Goal: Task Accomplishment & Management: Manage account settings

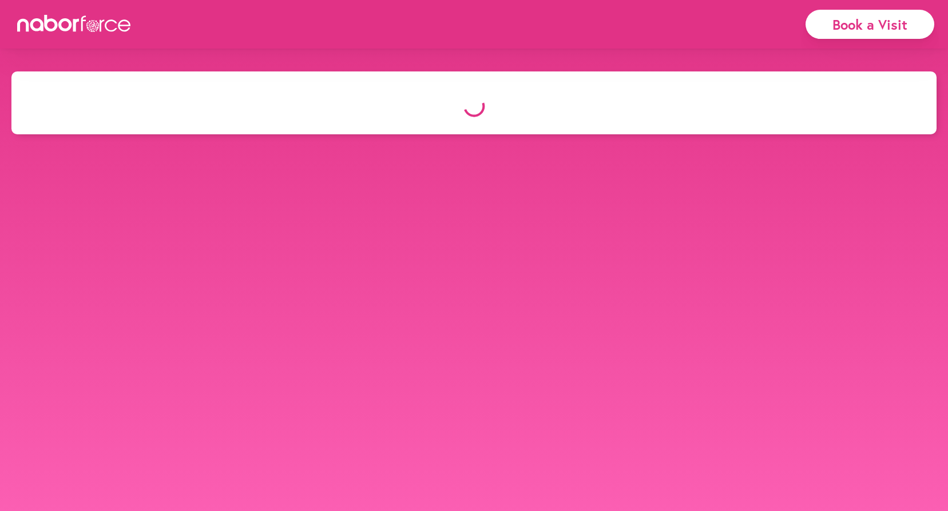
select select "*"
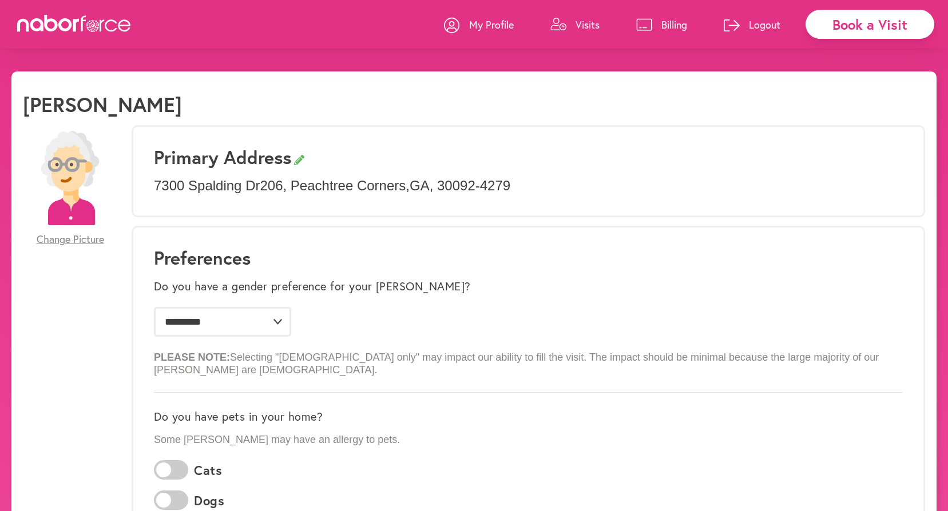
click at [583, 20] on p "Visits" at bounding box center [587, 25] width 24 height 14
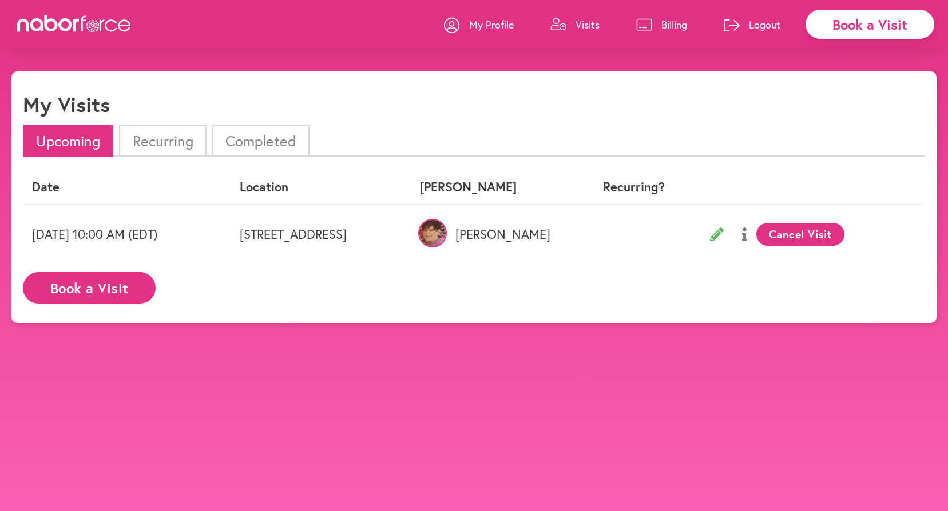
click at [255, 145] on li "Completed" at bounding box center [260, 140] width 97 height 31
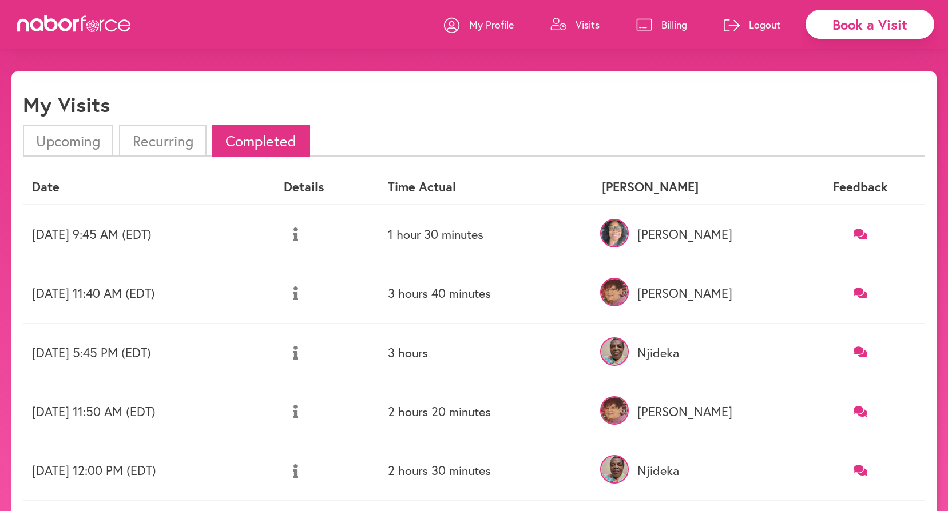
click at [298, 294] on icon at bounding box center [295, 294] width 5 height 14
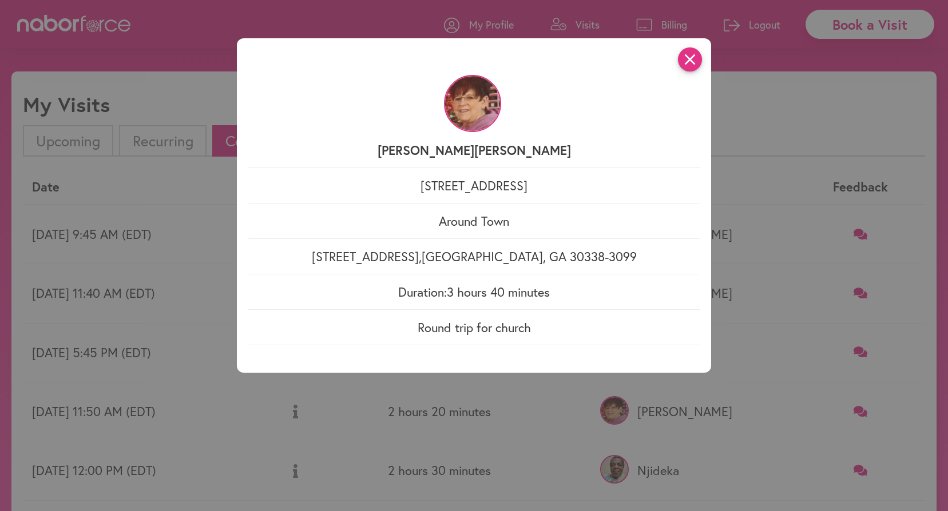
click at [697, 65] on icon "close" at bounding box center [690, 59] width 24 height 24
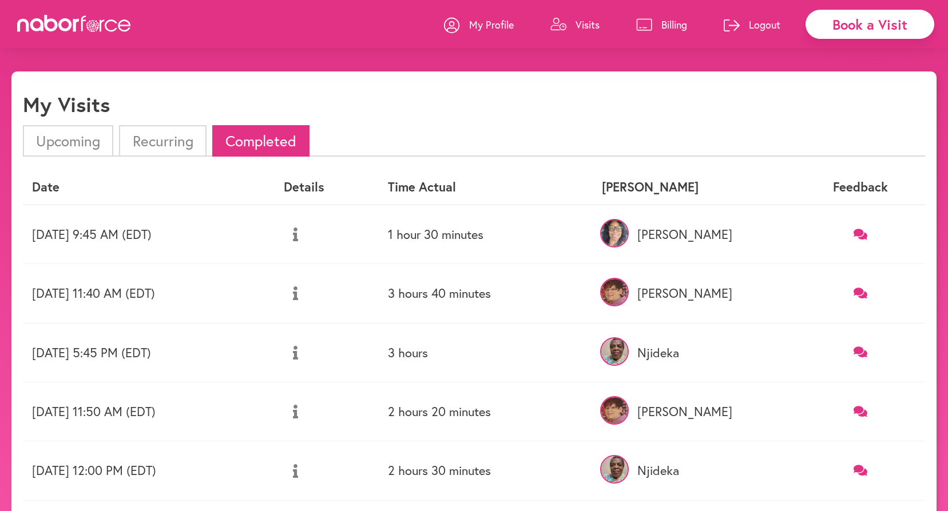
click at [298, 235] on icon at bounding box center [295, 235] width 5 height 14
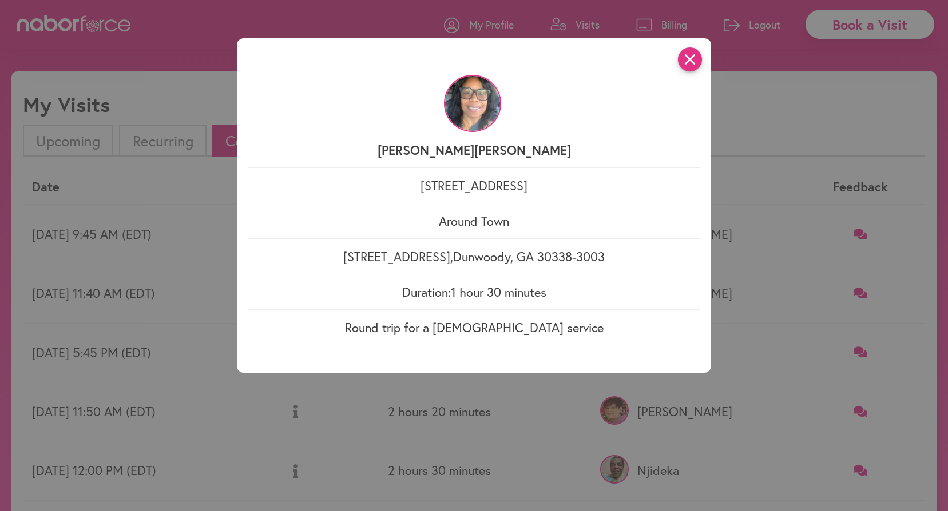
click at [692, 66] on icon "close" at bounding box center [690, 59] width 24 height 24
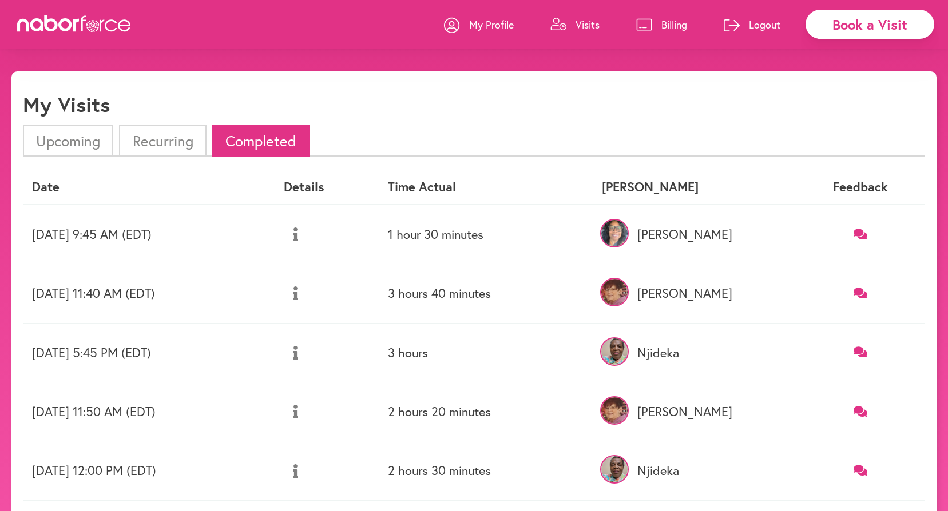
click at [307, 413] on button at bounding box center [295, 412] width 23 height 29
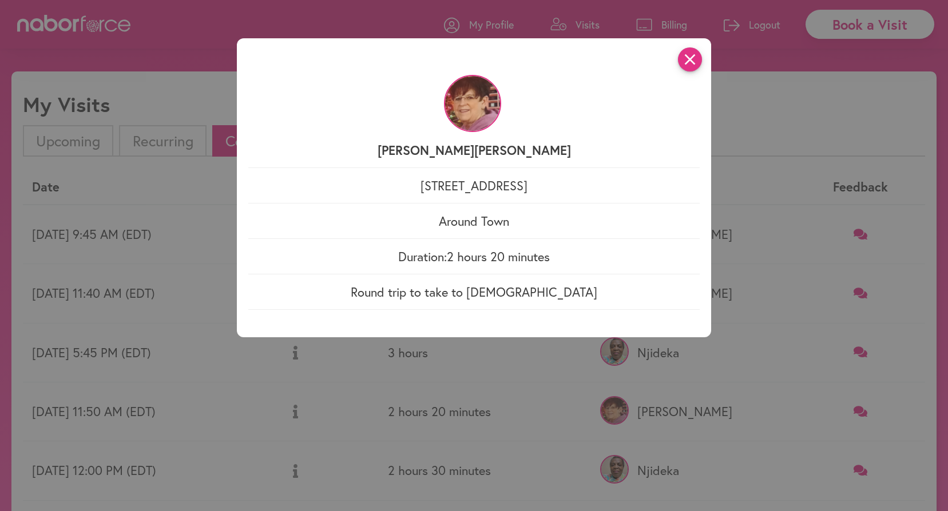
click at [695, 61] on icon "close" at bounding box center [690, 59] width 24 height 24
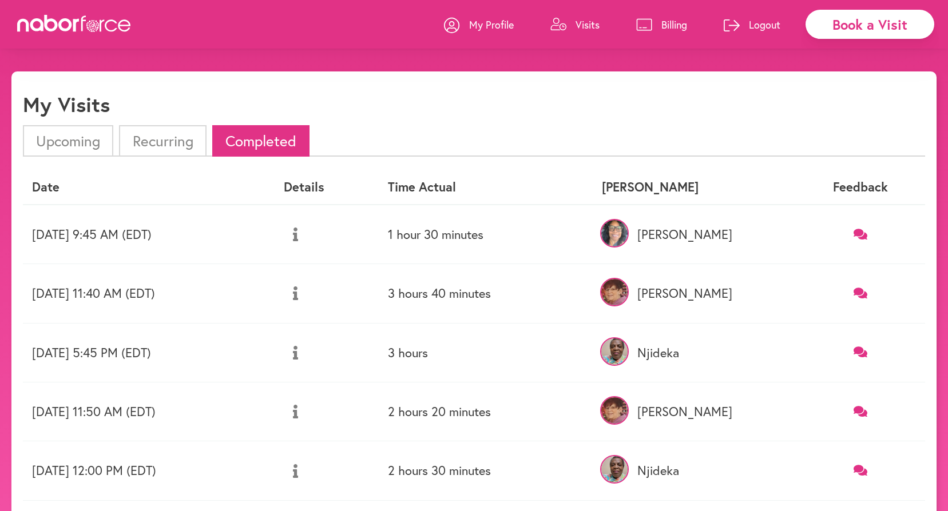
click at [761, 23] on p "Logout" at bounding box center [764, 25] width 31 height 14
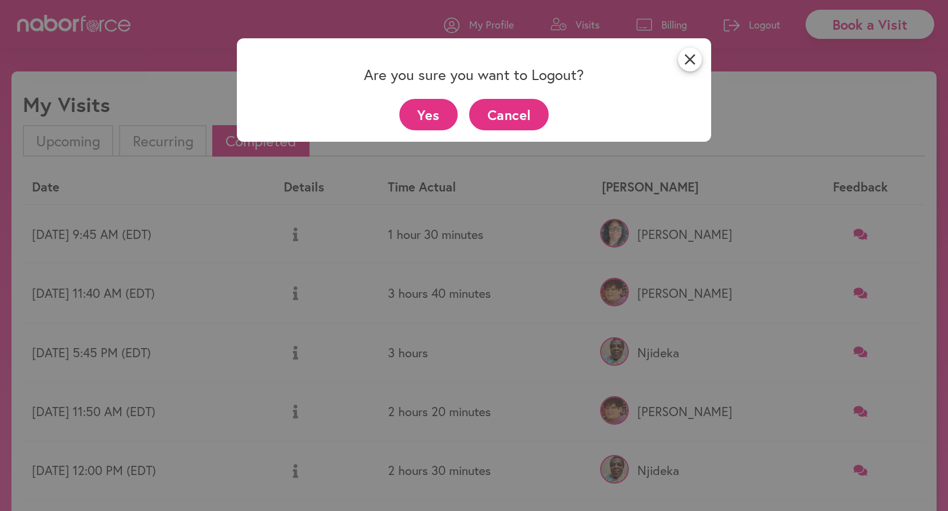
click at [436, 118] on button "Yes" at bounding box center [428, 114] width 59 height 31
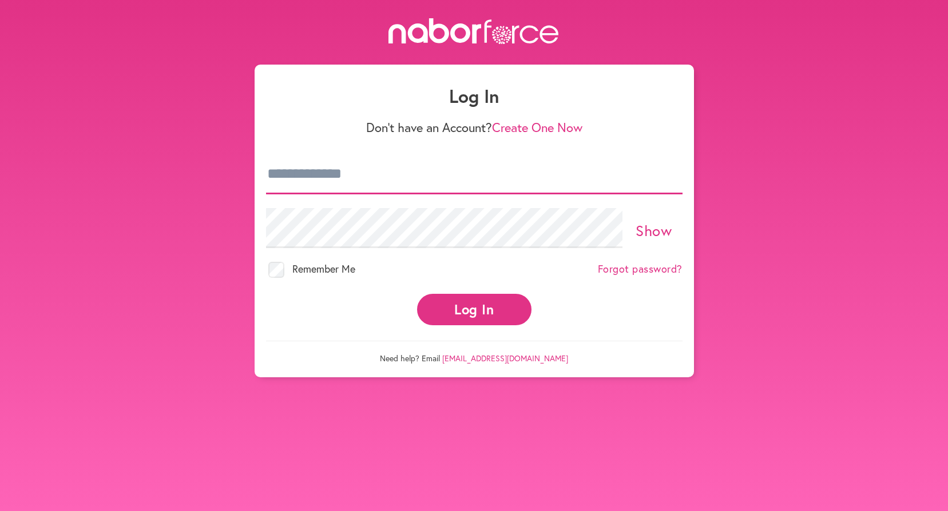
type input "**********"
